Goal: Use online tool/utility: Utilize a website feature to perform a specific function

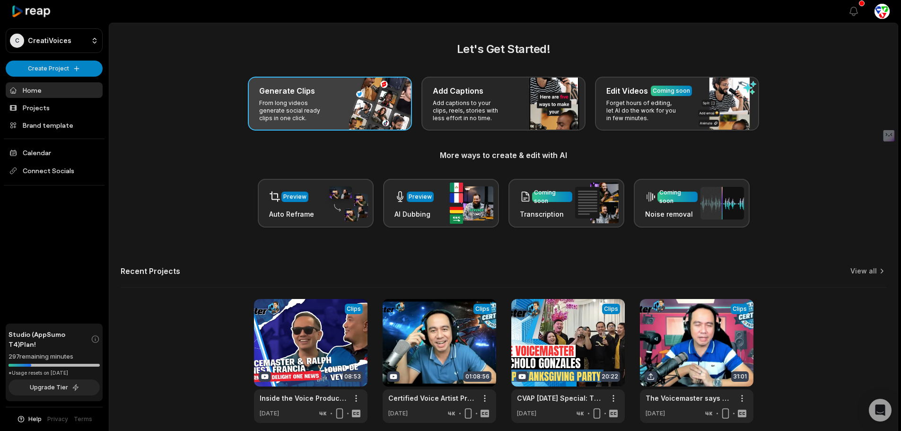
click at [326, 106] on p "From long videos generate social ready clips in one click." at bounding box center [295, 110] width 73 height 23
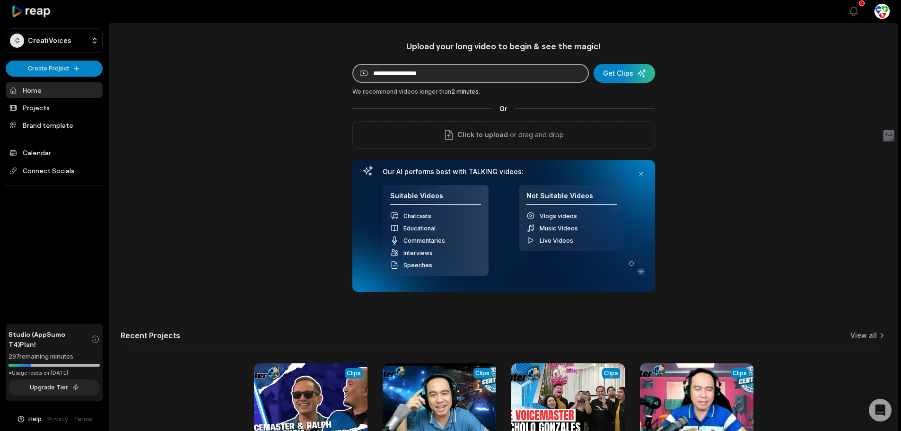
click at [400, 71] on input at bounding box center [471, 73] width 237 height 19
paste input "**********"
type input "**********"
click at [624, 77] on div "submit" at bounding box center [626, 73] width 62 height 19
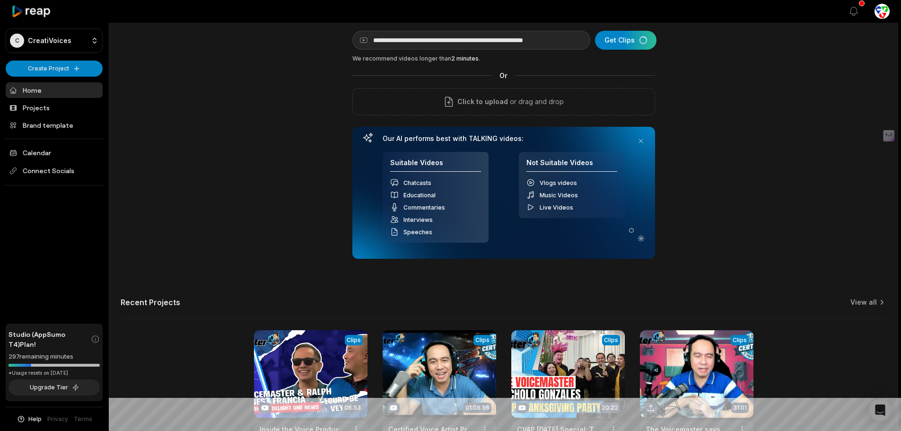
scroll to position [0, 0]
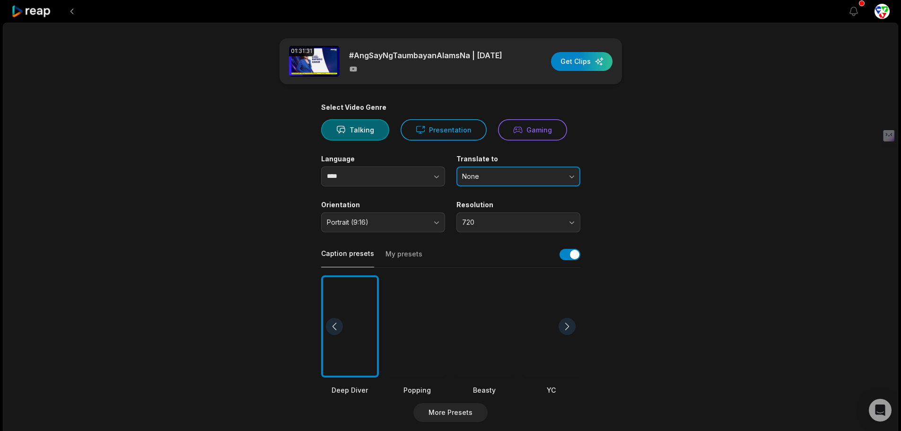
click at [515, 181] on span "None" at bounding box center [511, 176] width 99 height 9
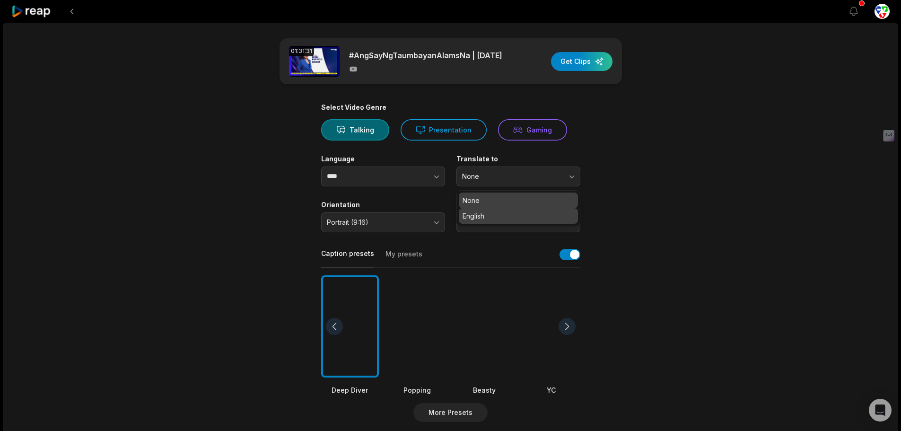
click at [495, 218] on p "English" at bounding box center [519, 216] width 112 height 10
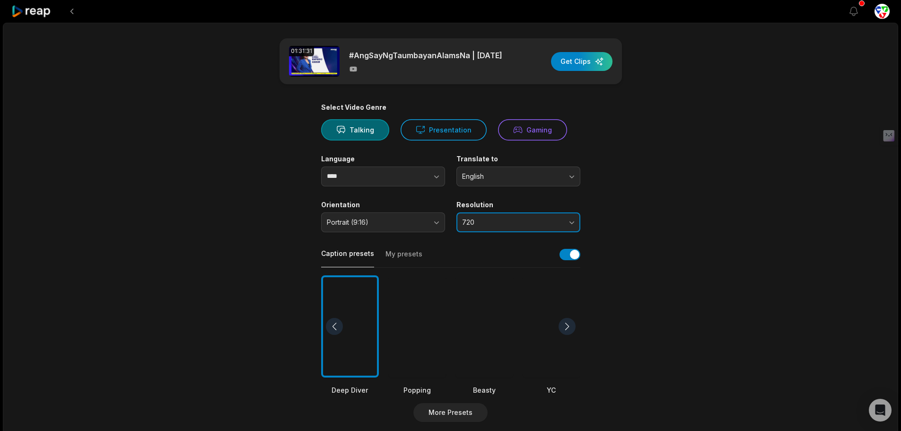
click at [491, 221] on button "720" at bounding box center [519, 222] width 124 height 20
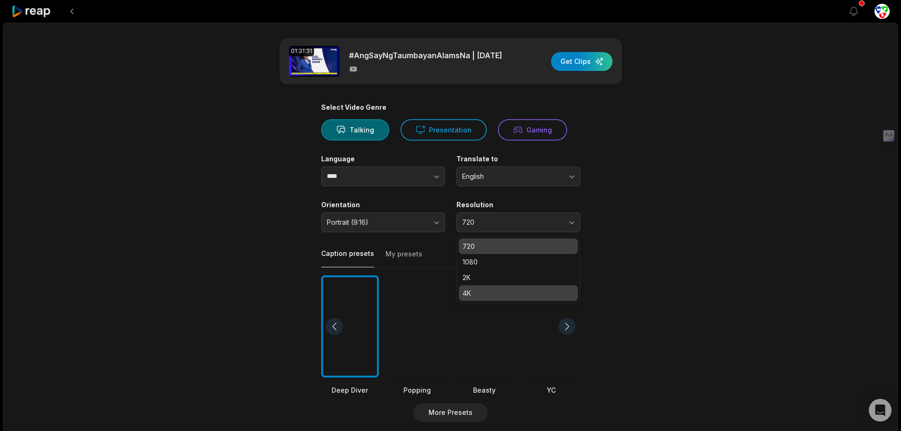
click at [481, 296] on p "4K" at bounding box center [519, 293] width 112 height 10
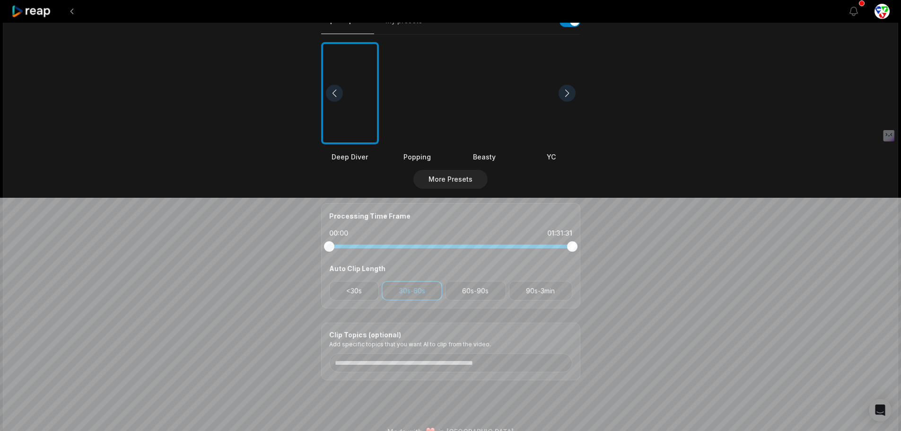
scroll to position [237, 0]
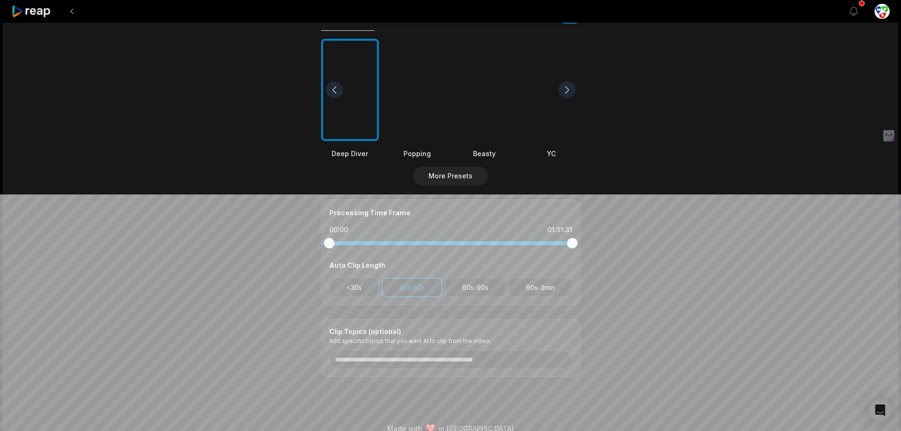
click at [433, 73] on div at bounding box center [417, 90] width 58 height 103
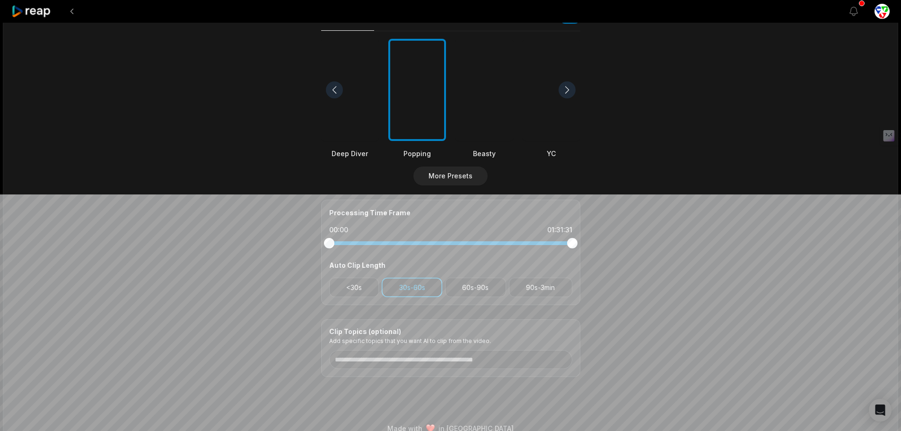
drag, startPoint x: 363, startPoint y: 283, endPoint x: 430, endPoint y: 285, distance: 67.2
click at [363, 283] on button "<30s" at bounding box center [354, 287] width 50 height 19
drag, startPoint x: 505, startPoint y: 291, endPoint x: 536, endPoint y: 290, distance: 31.2
click at [505, 291] on button "60s-90s" at bounding box center [475, 287] width 61 height 19
click at [558, 292] on button "90s-3min" at bounding box center [540, 287] width 63 height 19
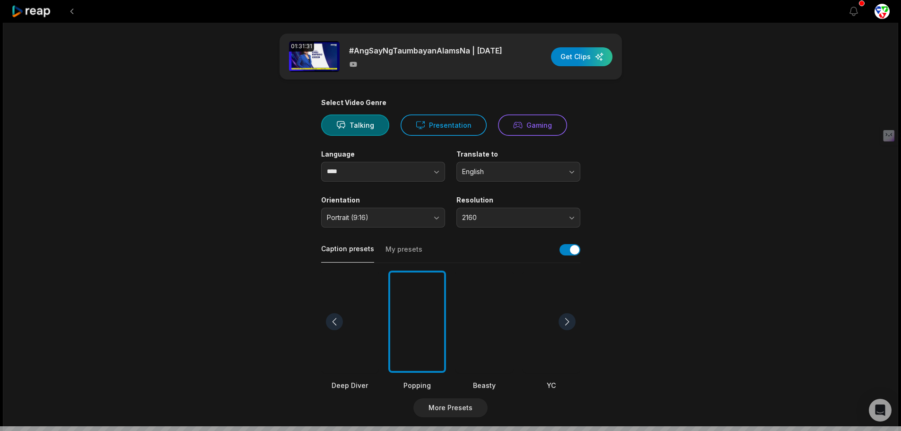
scroll to position [0, 0]
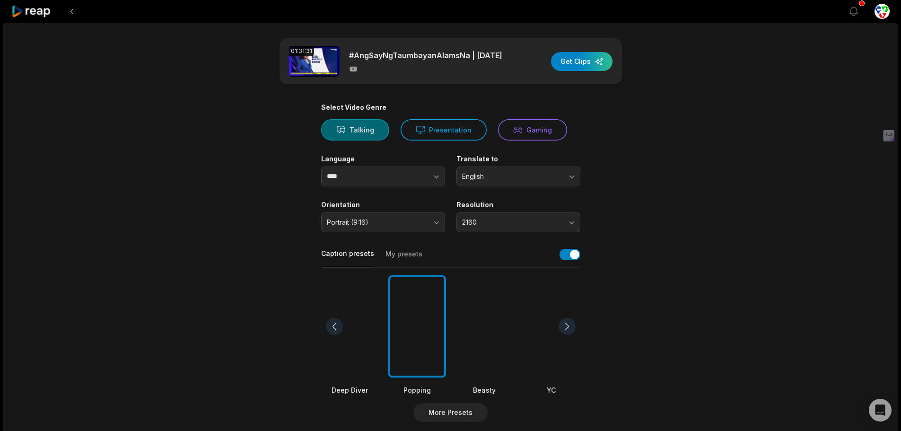
click at [359, 135] on button "Talking" at bounding box center [355, 129] width 68 height 21
click at [576, 62] on div "button" at bounding box center [582, 61] width 62 height 19
